Goal: Find specific page/section: Find specific page/section

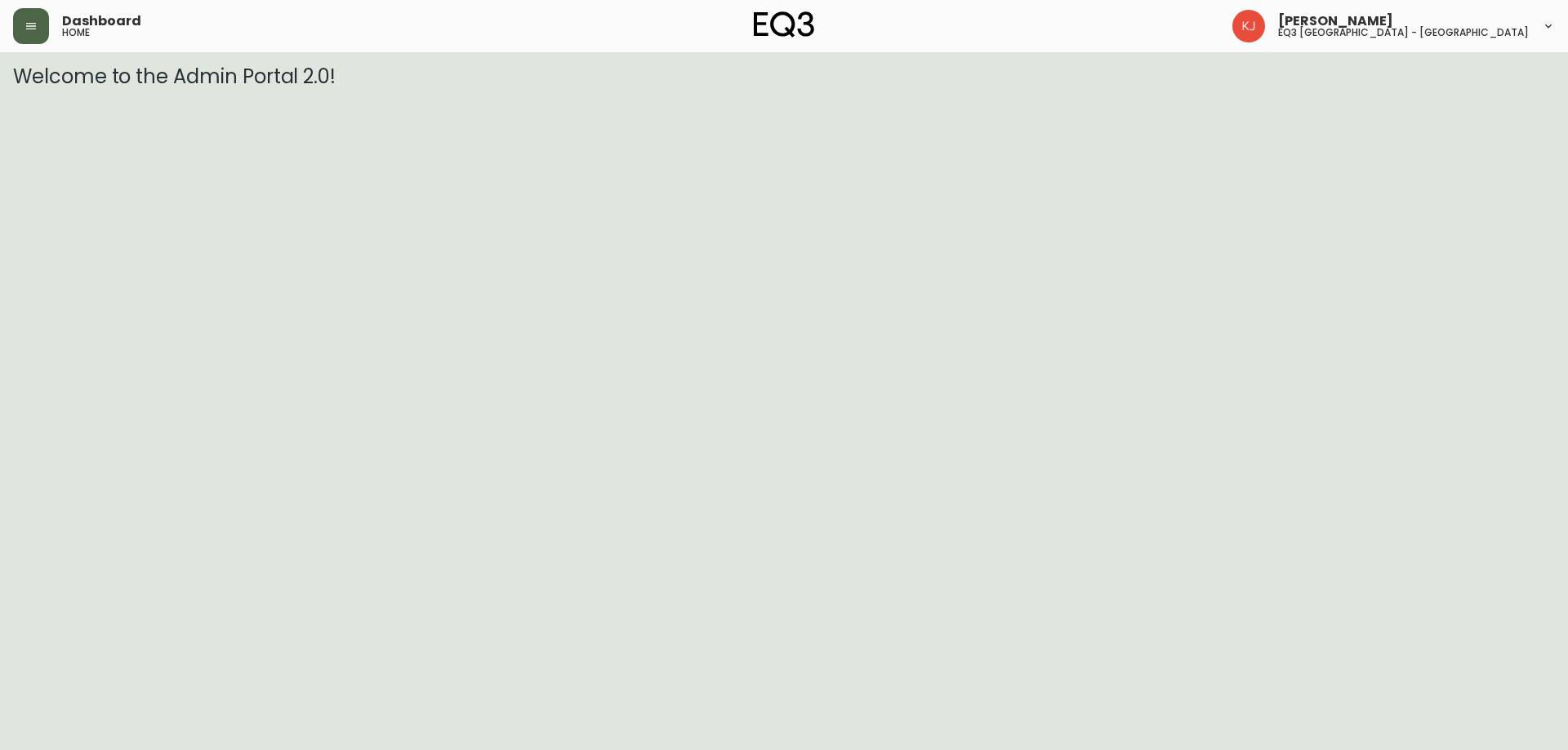
click at [44, 22] on button "button" at bounding box center [30, 25] width 36 height 36
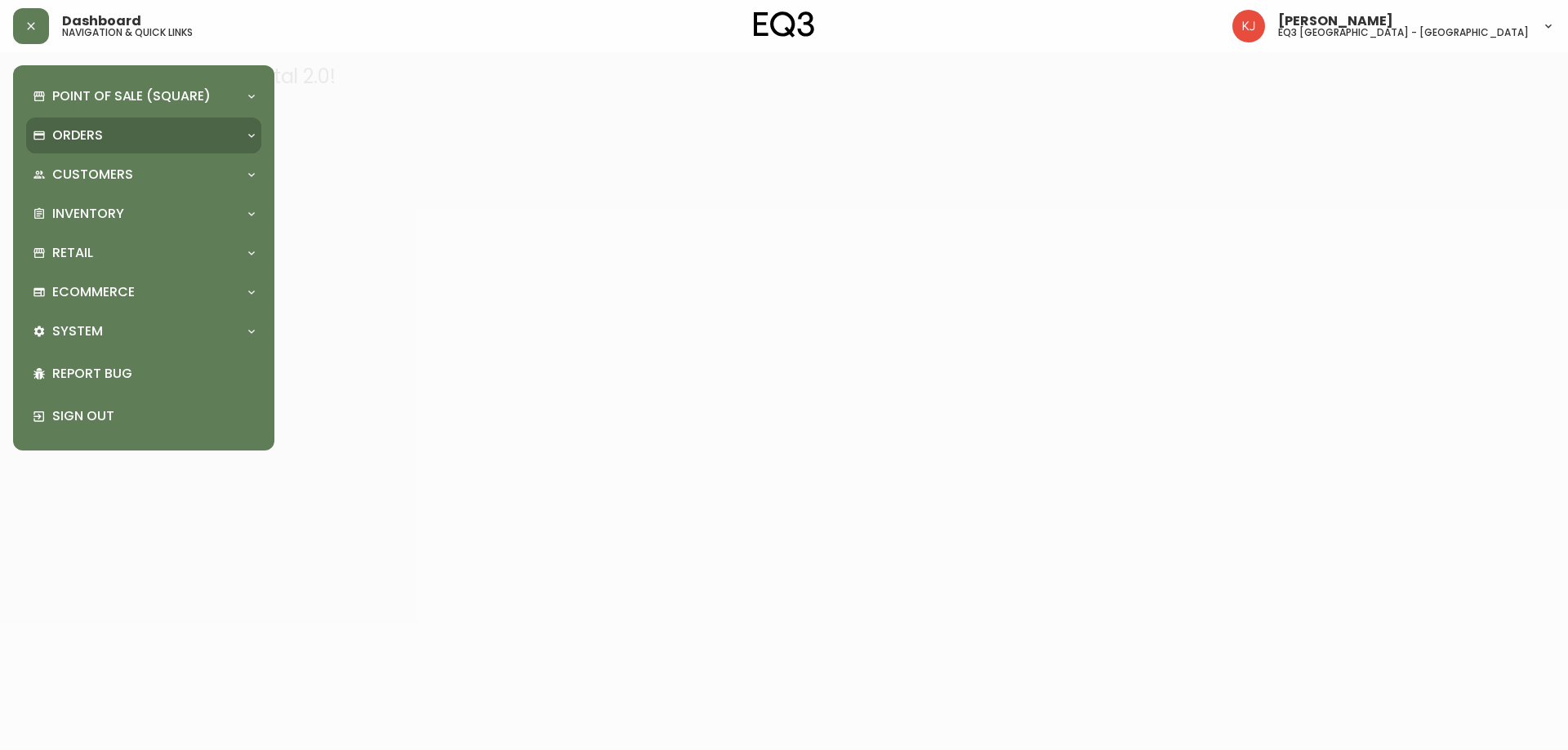
click at [86, 133] on p "Orders" at bounding box center [78, 135] width 51 height 18
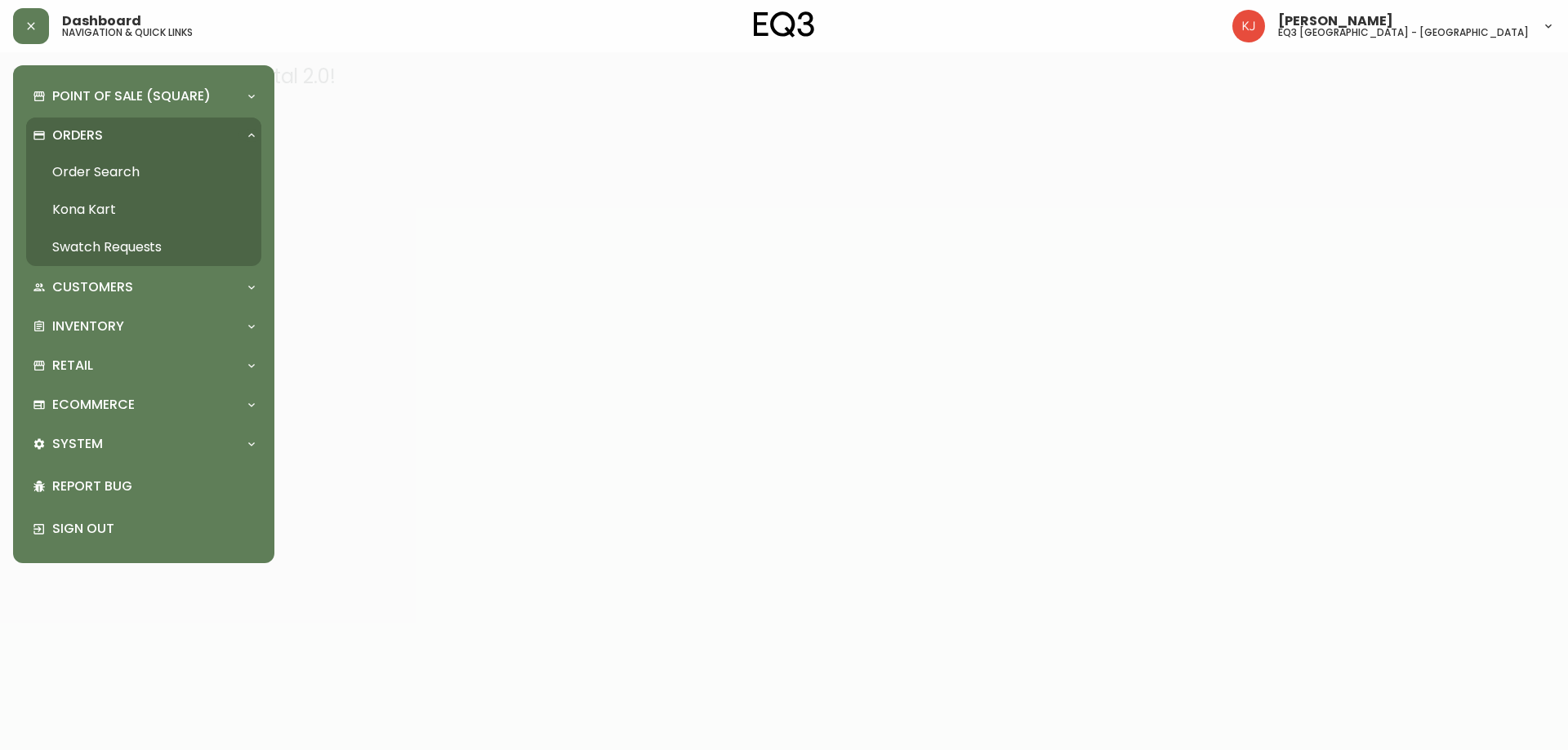
click at [114, 167] on link "Order Search" at bounding box center [143, 172] width 235 height 38
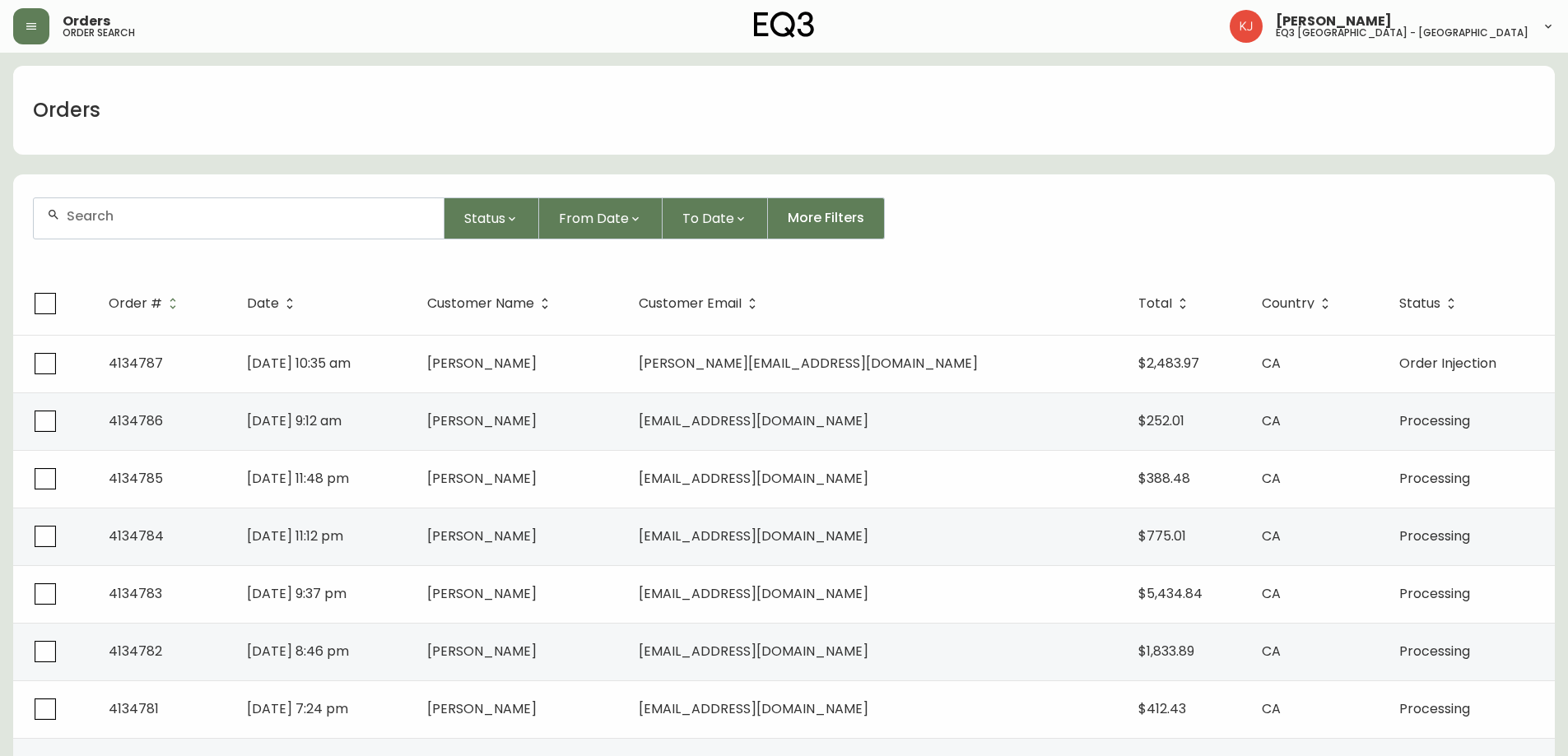
click at [132, 226] on div at bounding box center [238, 218] width 409 height 40
type input "5143586030"
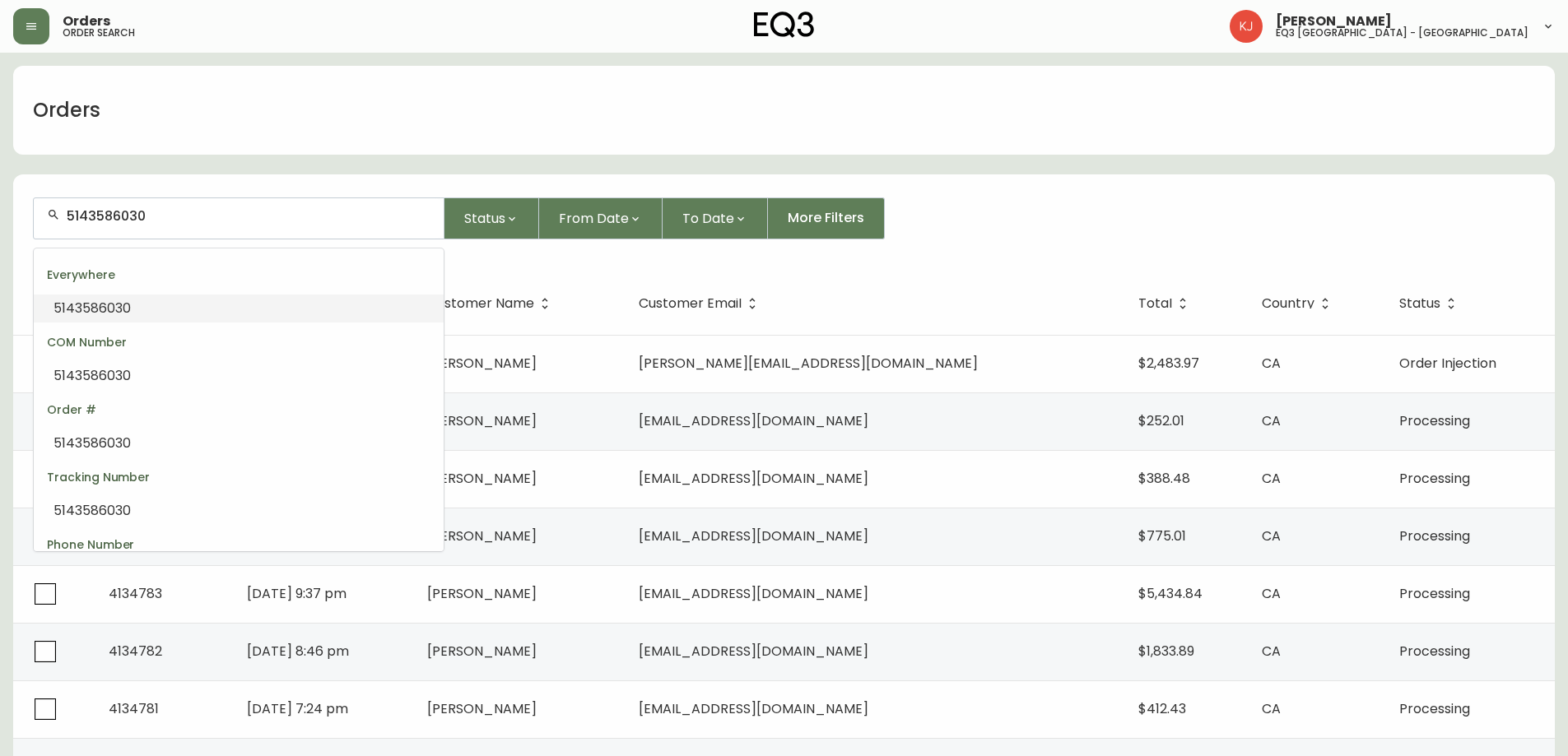
click at [145, 218] on input "5143586030" at bounding box center [248, 216] width 363 height 16
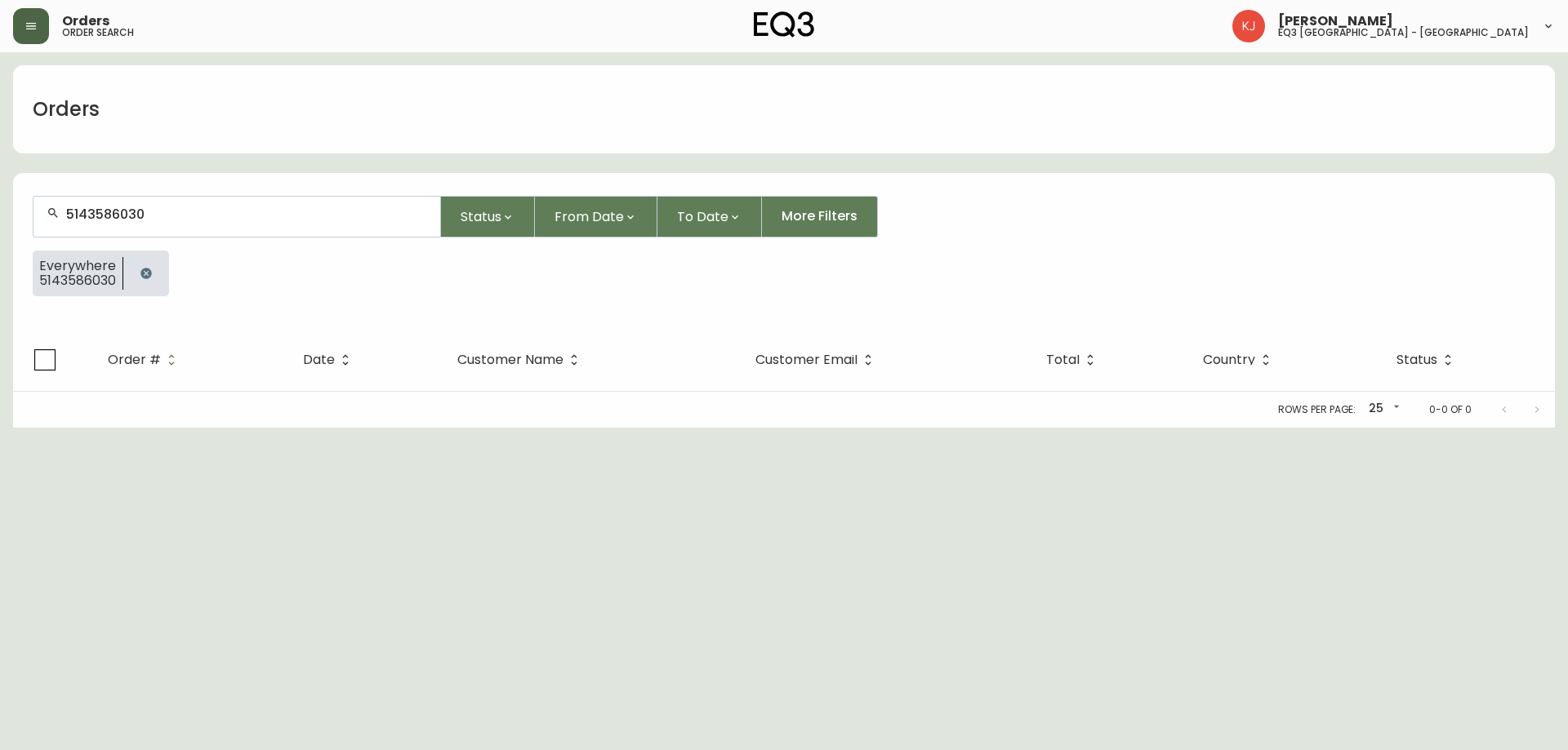
click at [23, 37] on button "button" at bounding box center [30, 25] width 36 height 36
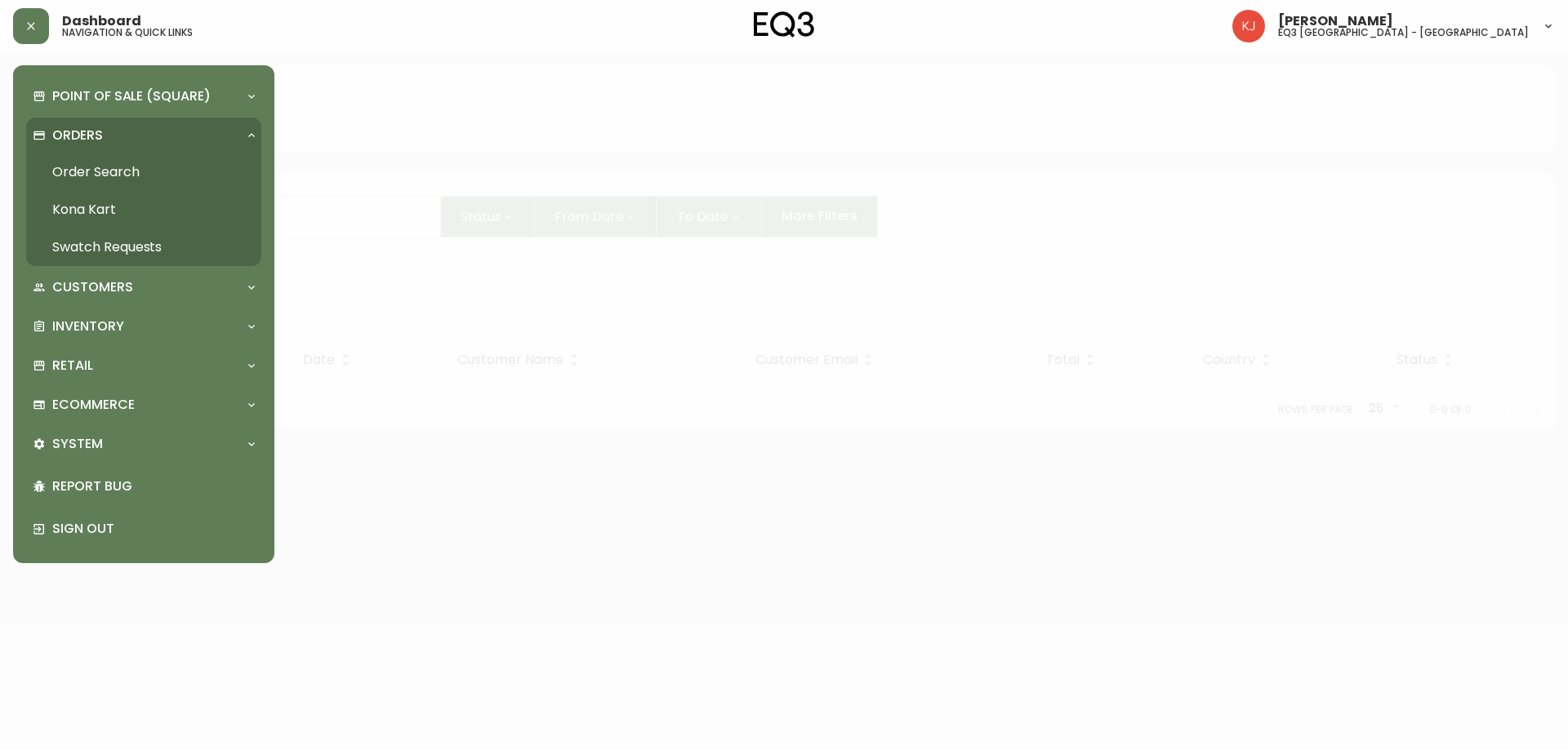
click at [84, 169] on link "Order Search" at bounding box center [143, 172] width 235 height 38
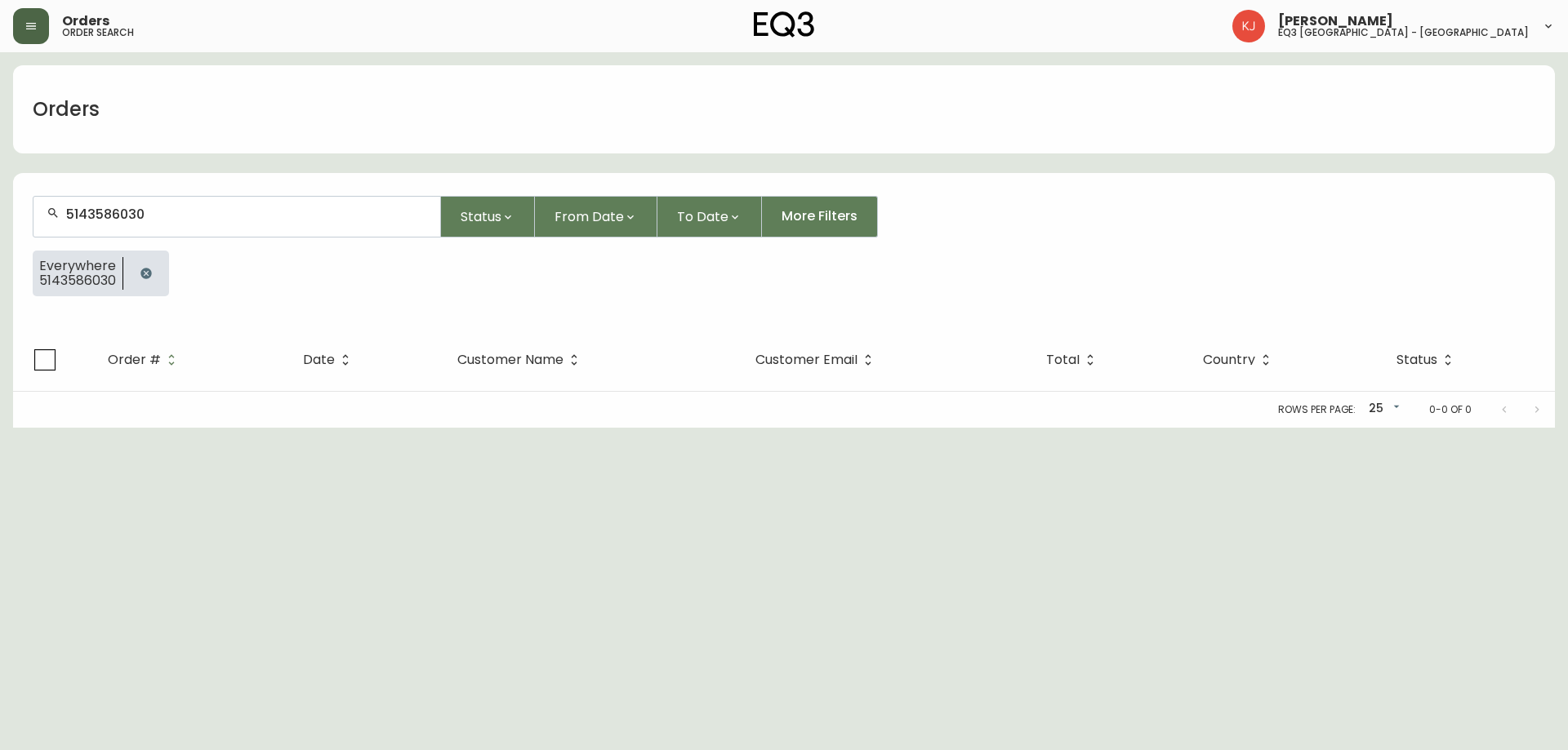
click at [37, 32] on icon "button" at bounding box center [30, 25] width 13 height 13
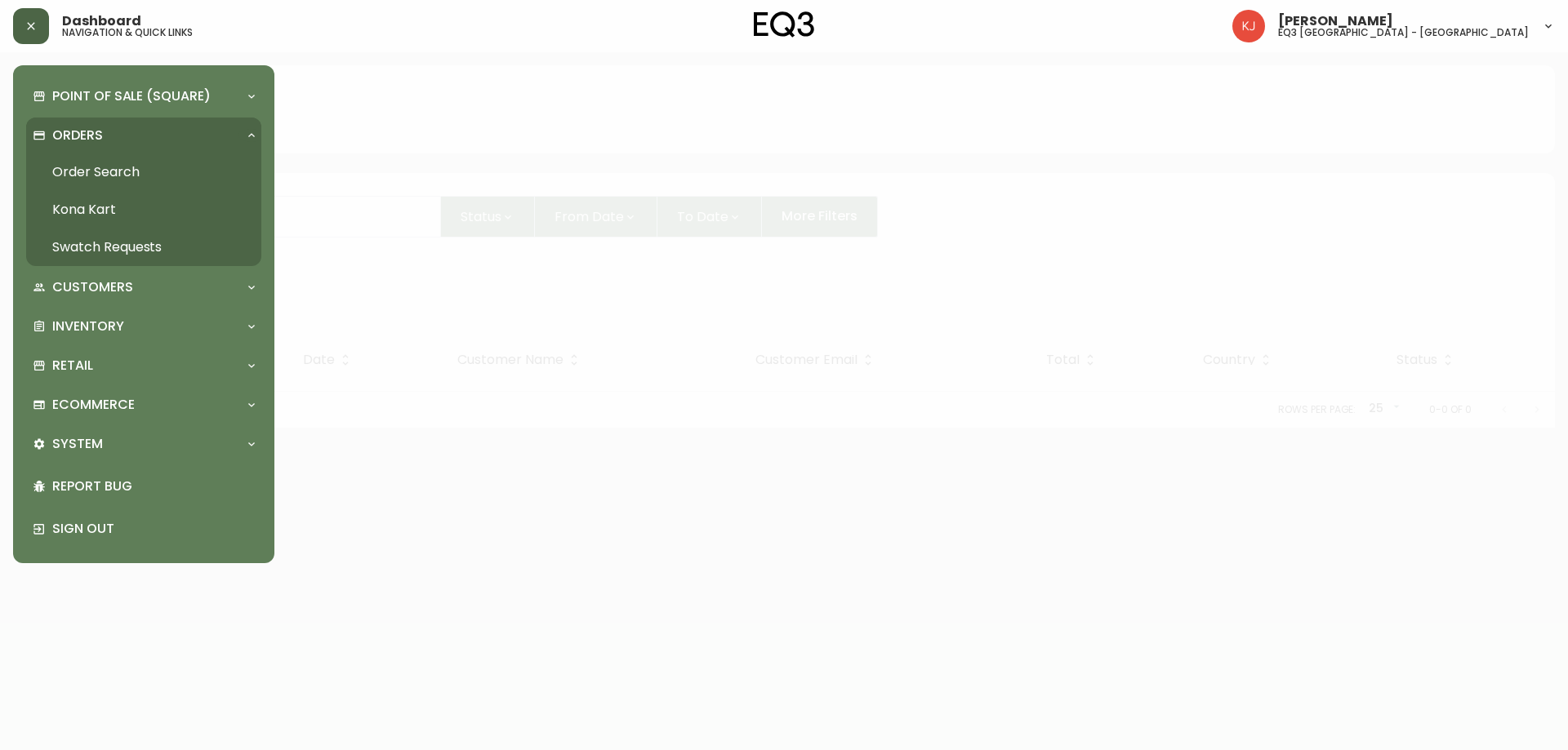
click at [96, 167] on link "Order Search" at bounding box center [143, 172] width 235 height 38
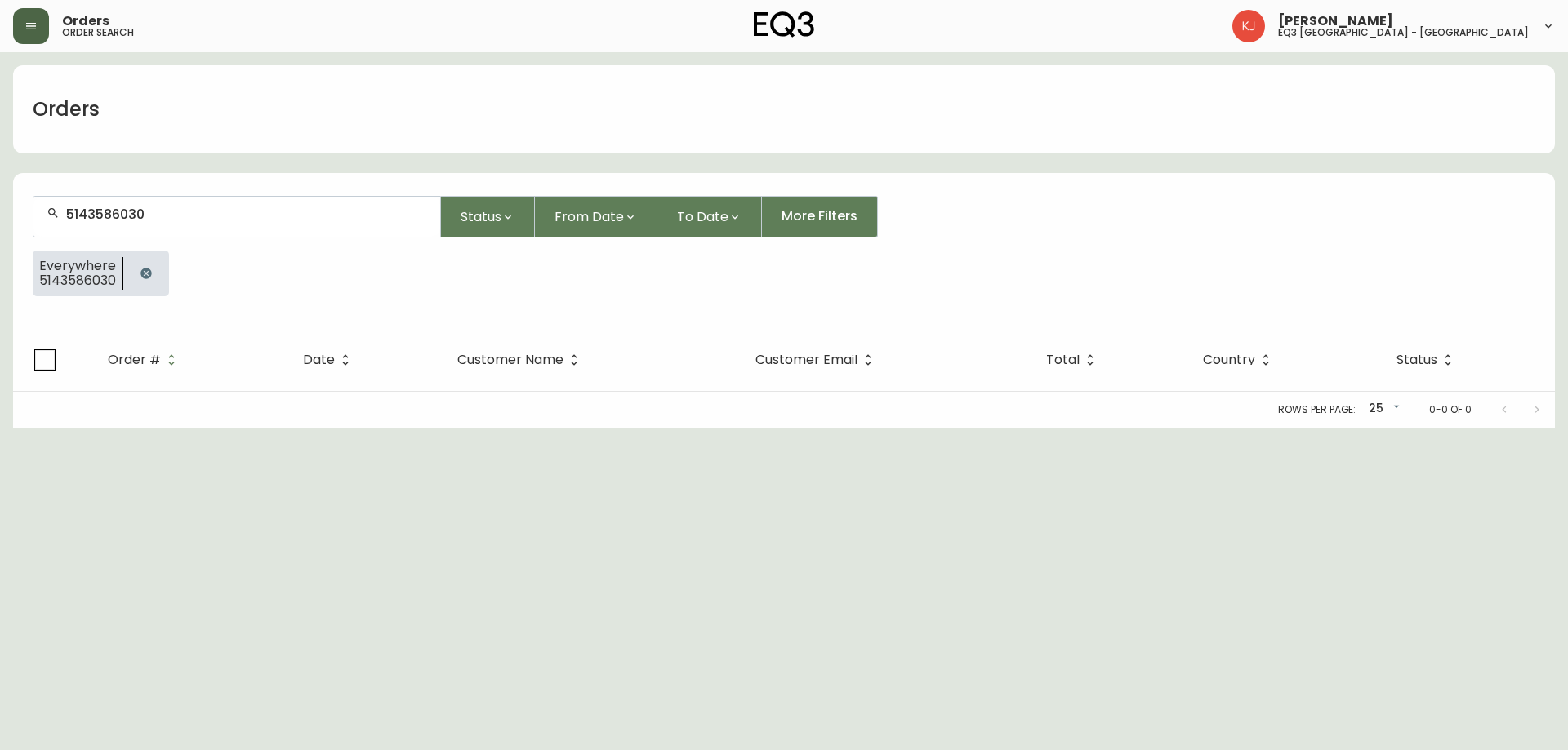
click at [27, 22] on icon "button" at bounding box center [30, 25] width 13 height 13
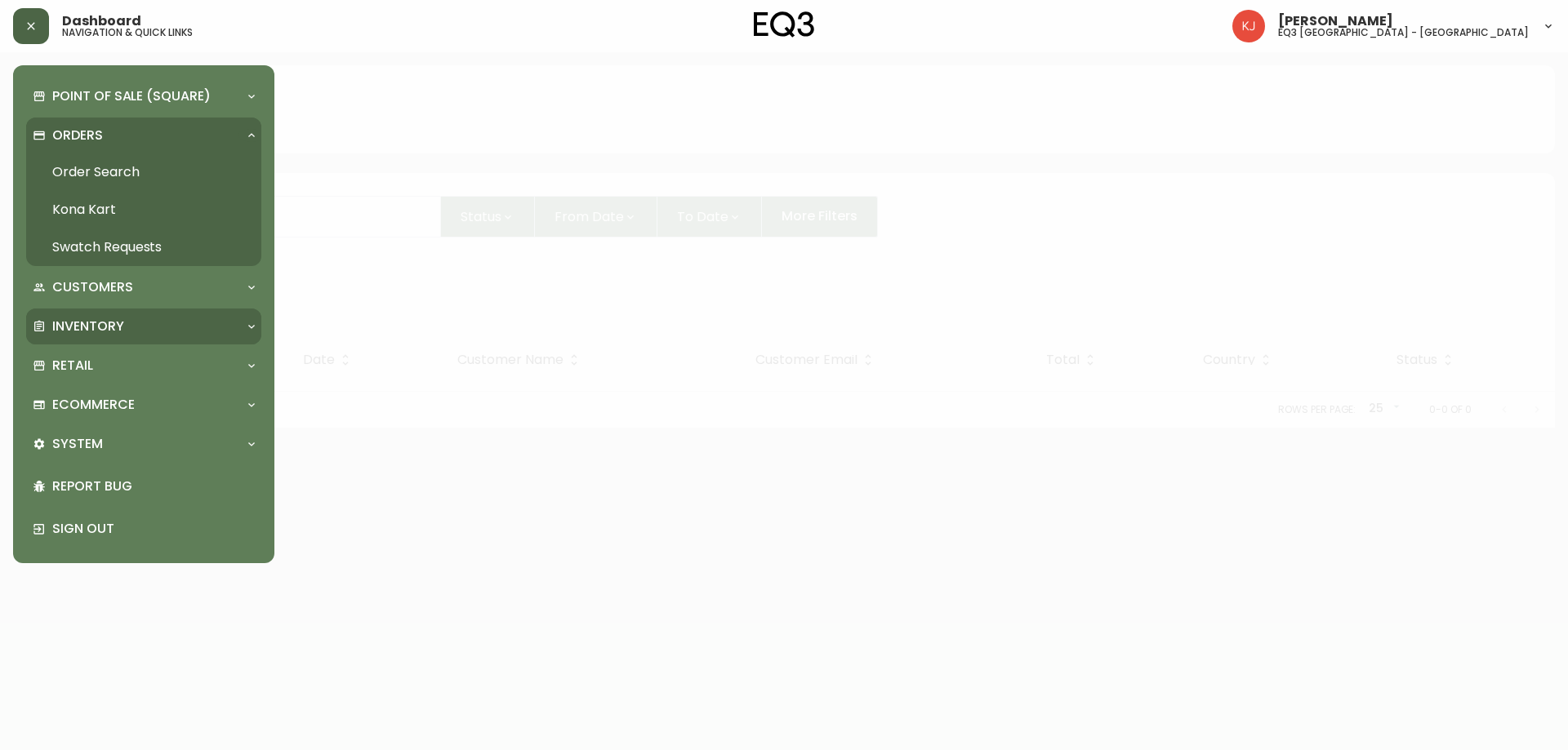
click at [83, 326] on p "Inventory" at bounding box center [89, 326] width 72 height 18
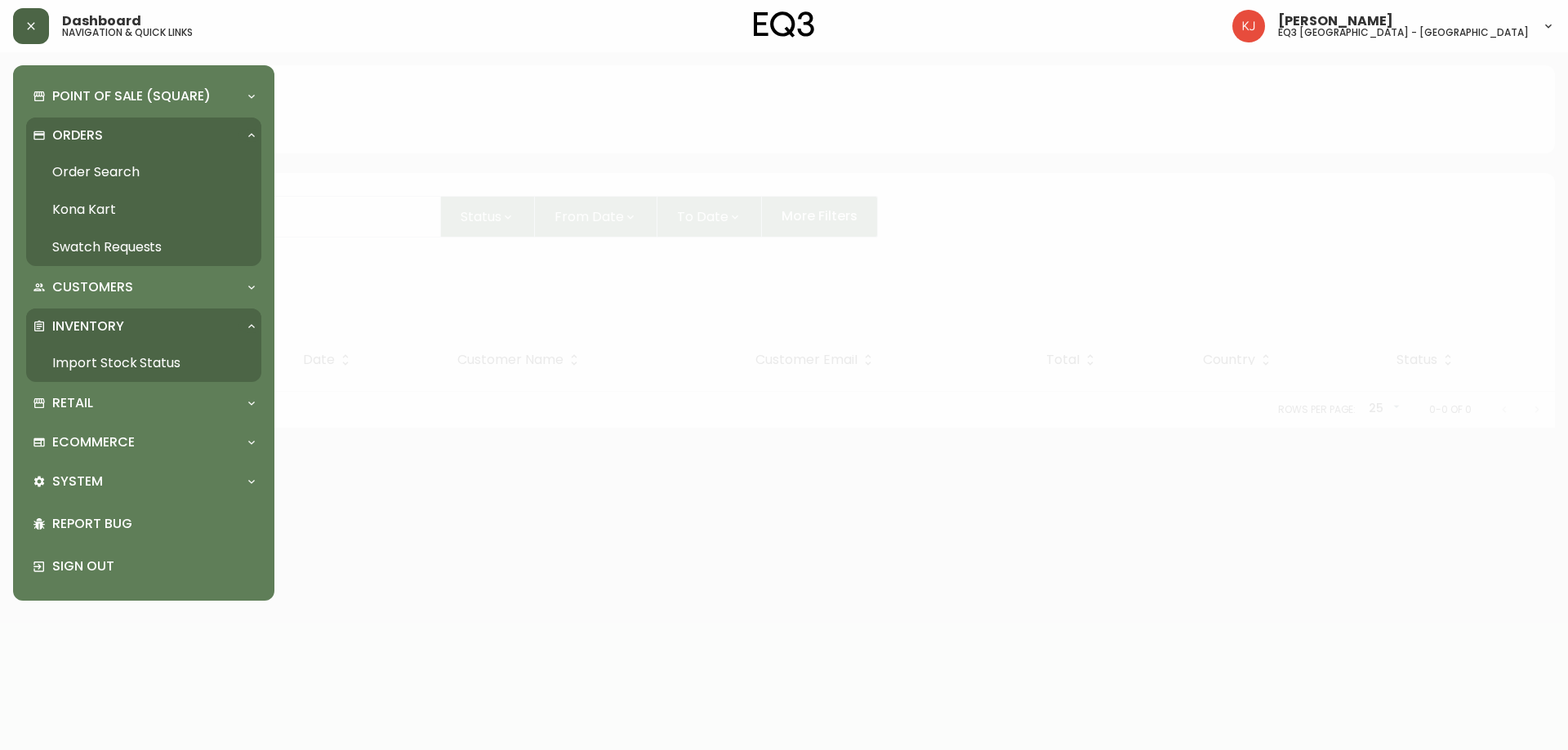
click at [149, 365] on link "Import Stock Status" at bounding box center [143, 363] width 235 height 38
